Goal: Check status: Check status

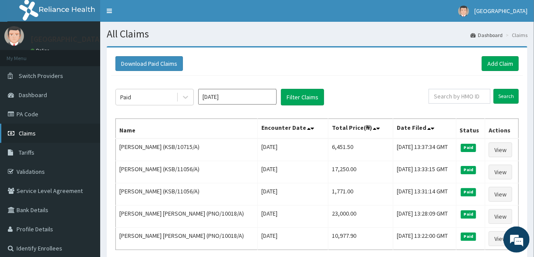
click at [24, 132] on span "Claims" at bounding box center [27, 133] width 17 height 8
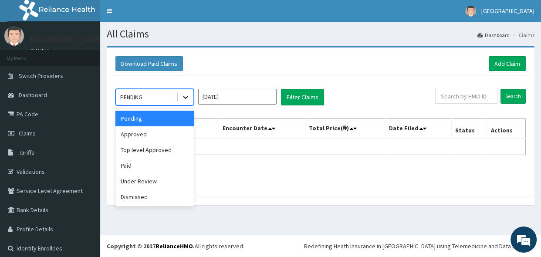
click at [181, 95] on icon at bounding box center [185, 97] width 9 height 9
click at [156, 167] on div "Paid" at bounding box center [154, 166] width 78 height 16
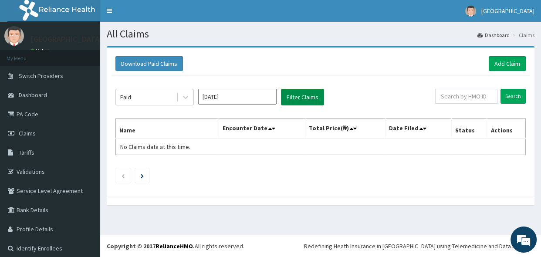
click at [296, 95] on button "Filter Claims" at bounding box center [302, 97] width 43 height 17
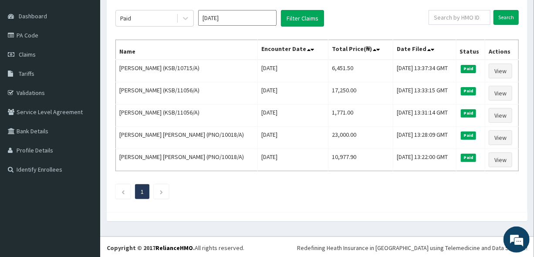
click at [253, 20] on input "Aug 2025" at bounding box center [237, 18] width 78 height 16
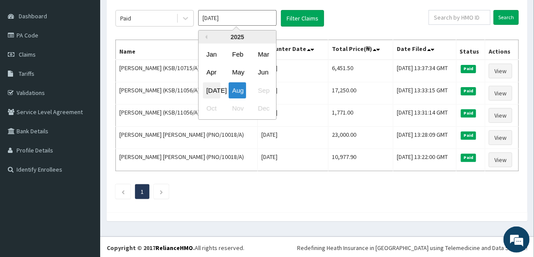
click at [217, 89] on div "Jul" at bounding box center [211, 90] width 17 height 16
type input "Jul 2025"
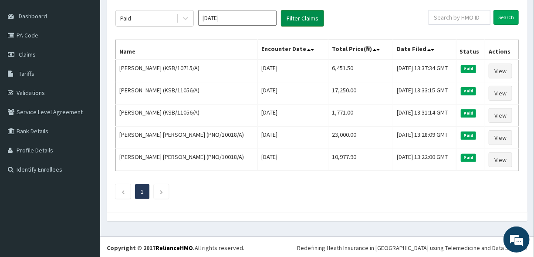
click at [291, 17] on button "Filter Claims" at bounding box center [302, 18] width 43 height 17
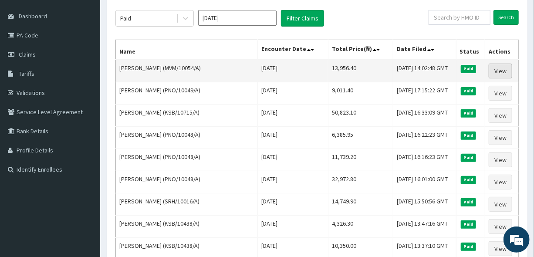
click at [504, 69] on link "View" at bounding box center [501, 71] width 24 height 15
